Goal: Transaction & Acquisition: Purchase product/service

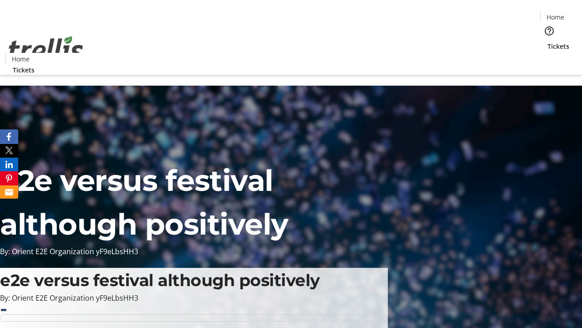
click at [556, 14] on span "Sign Up" at bounding box center [560, 12] width 26 height 11
type input "[PERSON_NAME][EMAIL_ADDRESS][DOMAIN_NAME]"
type input "[PERSON_NAME]"
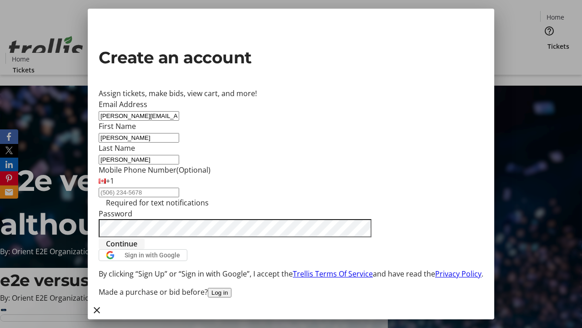
click at [137, 249] on span "Continue" at bounding box center [121, 243] width 31 height 11
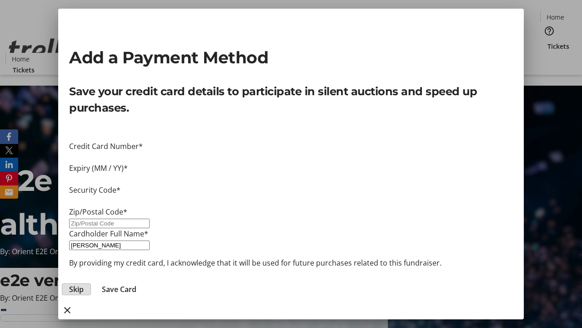
click at [84, 283] on span "Skip" at bounding box center [76, 288] width 15 height 11
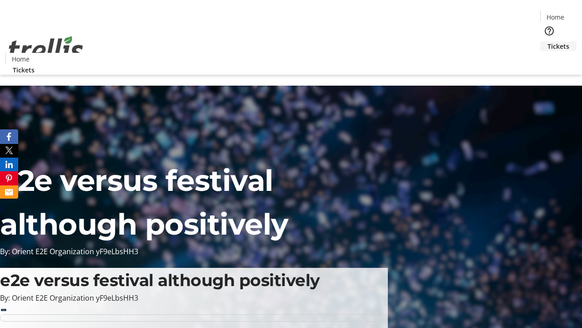
click at [548, 41] on span "Tickets" at bounding box center [559, 46] width 22 height 10
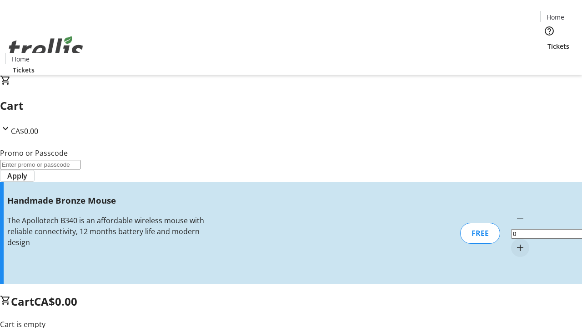
click at [515, 242] on mat-icon "Increment by one" at bounding box center [520, 247] width 11 height 11
type input "1"
